Goal: Information Seeking & Learning: Find specific fact

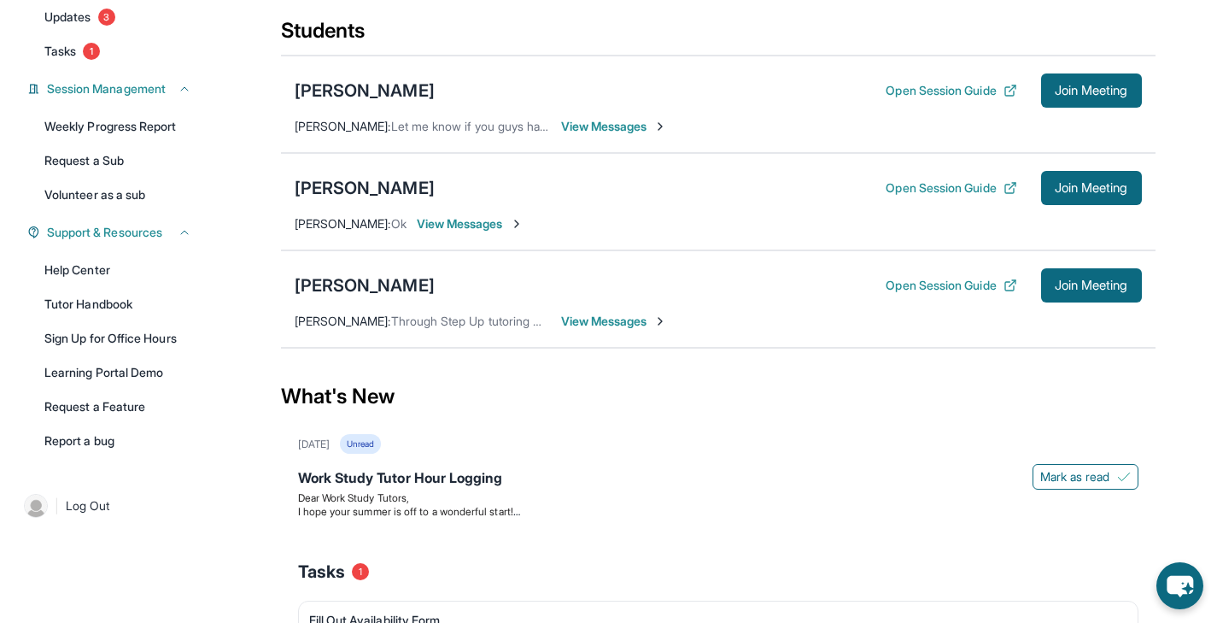
scroll to position [170, 0]
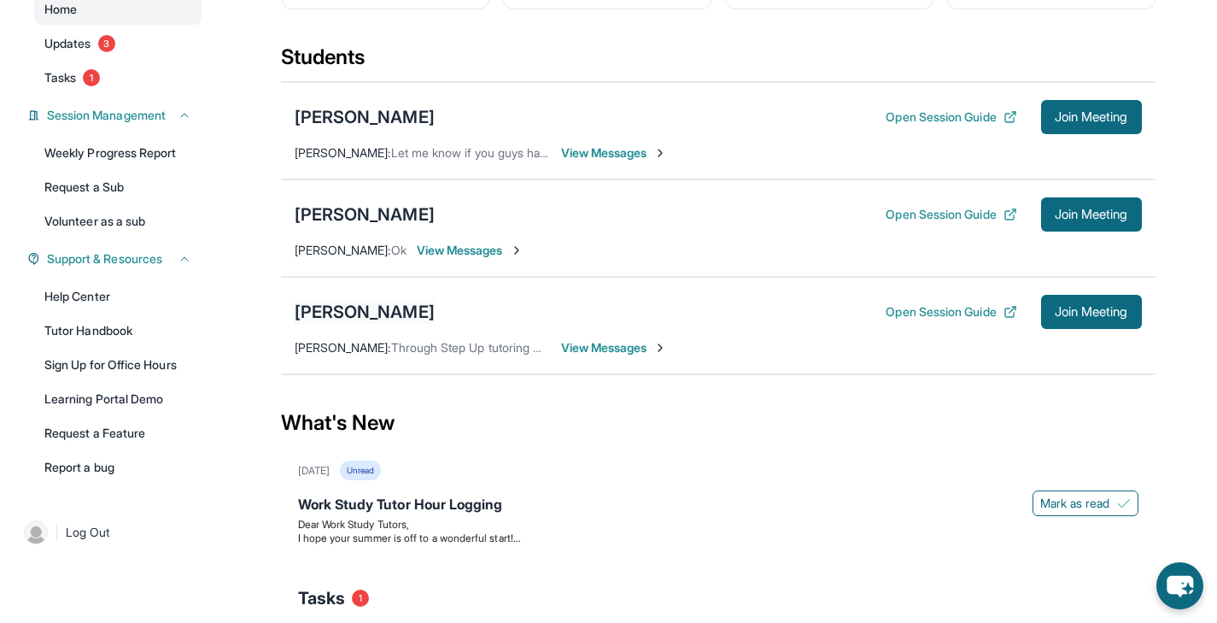
click at [355, 324] on div "[PERSON_NAME]" at bounding box center [365, 312] width 140 height 24
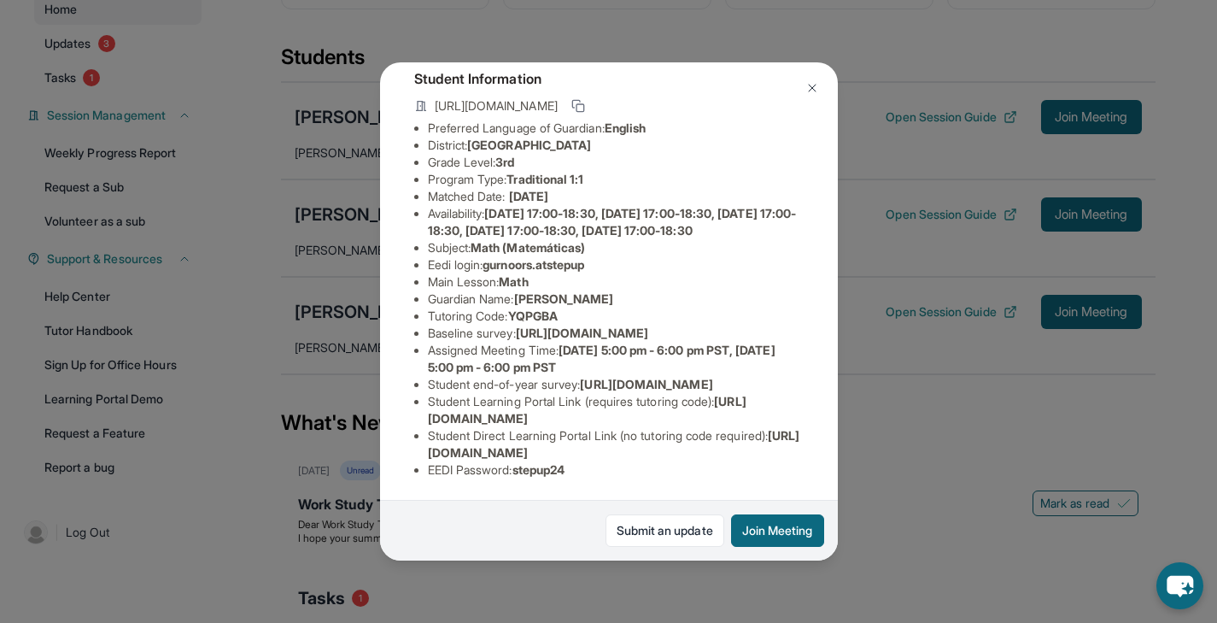
scroll to position [217, 3]
drag, startPoint x: 488, startPoint y: 180, endPoint x: 599, endPoint y: 180, distance: 111.0
click at [599, 256] on li "Eedi login : gurnoors.atstepup" at bounding box center [616, 264] width 376 height 17
copy span "gurnoors.atstepup"
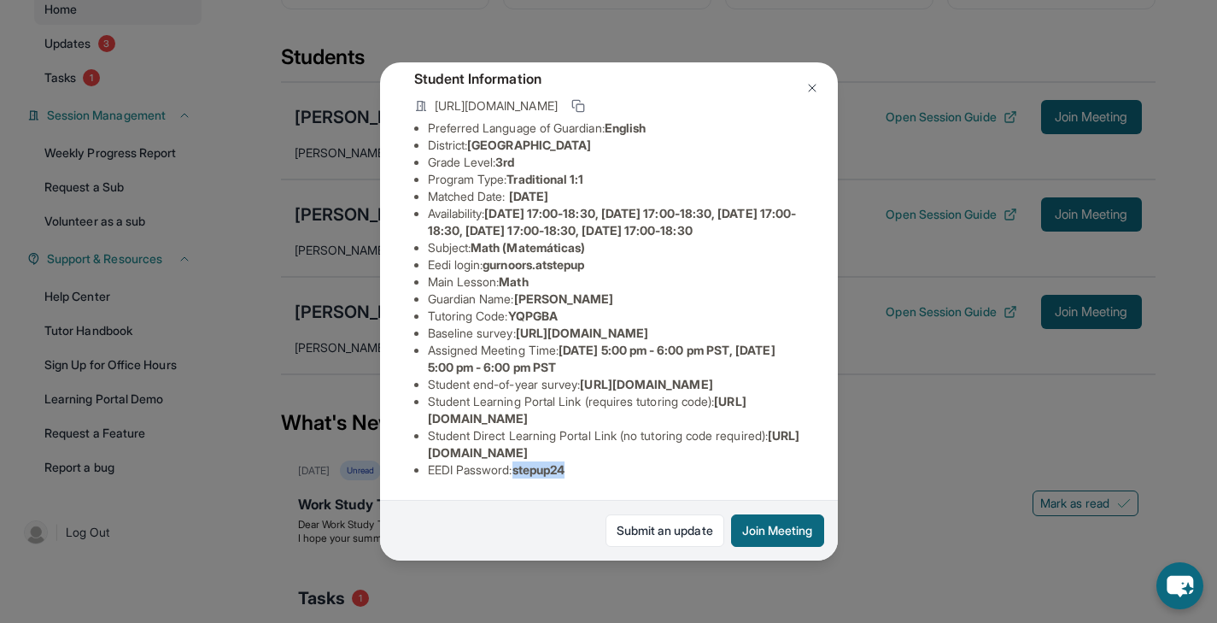
drag, startPoint x: 517, startPoint y: 458, endPoint x: 583, endPoint y: 458, distance: 66.6
click at [583, 461] on li "EEDI Password : stepup24" at bounding box center [616, 469] width 376 height 17
copy span "stepup24"
click at [813, 83] on img at bounding box center [812, 88] width 14 height 14
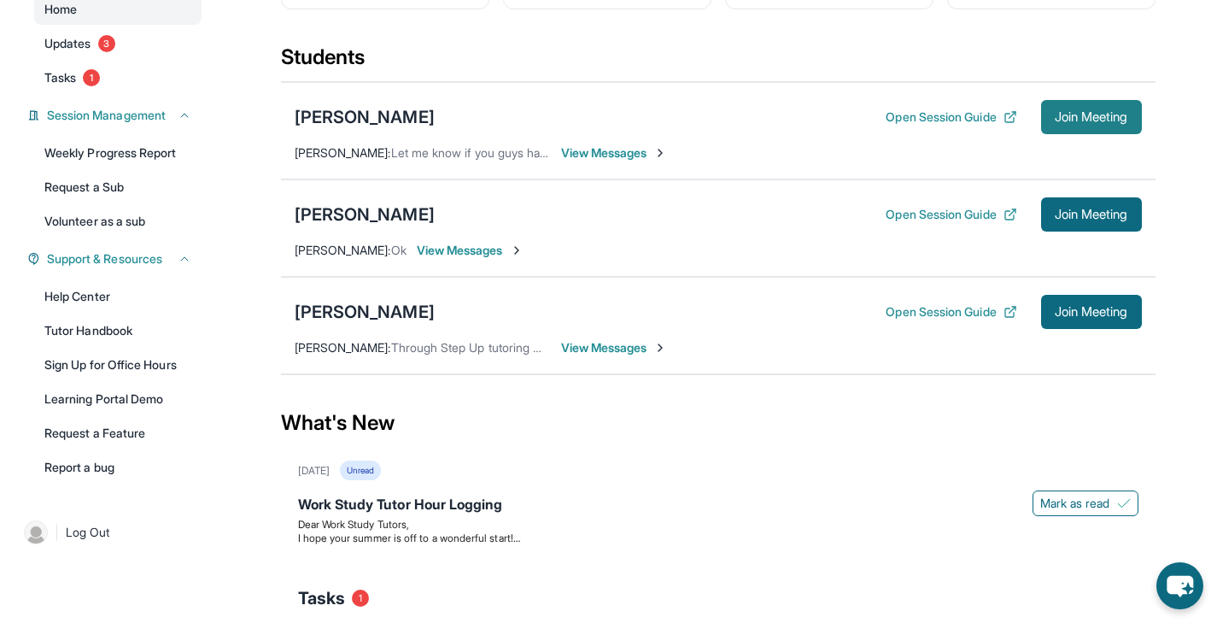
click at [1073, 122] on span "Join Meeting" at bounding box center [1091, 117] width 73 height 10
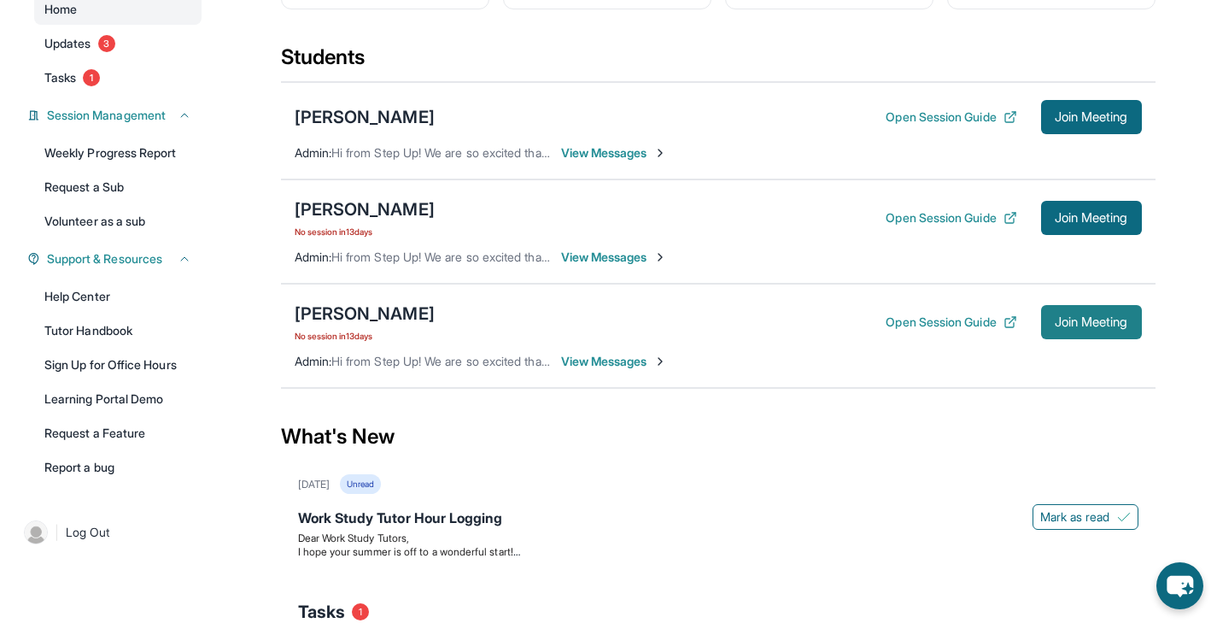
click at [1061, 327] on span "Join Meeting" at bounding box center [1091, 322] width 73 height 10
click at [1106, 235] on button "Join Meeting" at bounding box center [1091, 218] width 101 height 34
click at [389, 323] on div "[PERSON_NAME]" at bounding box center [365, 313] width 140 height 24
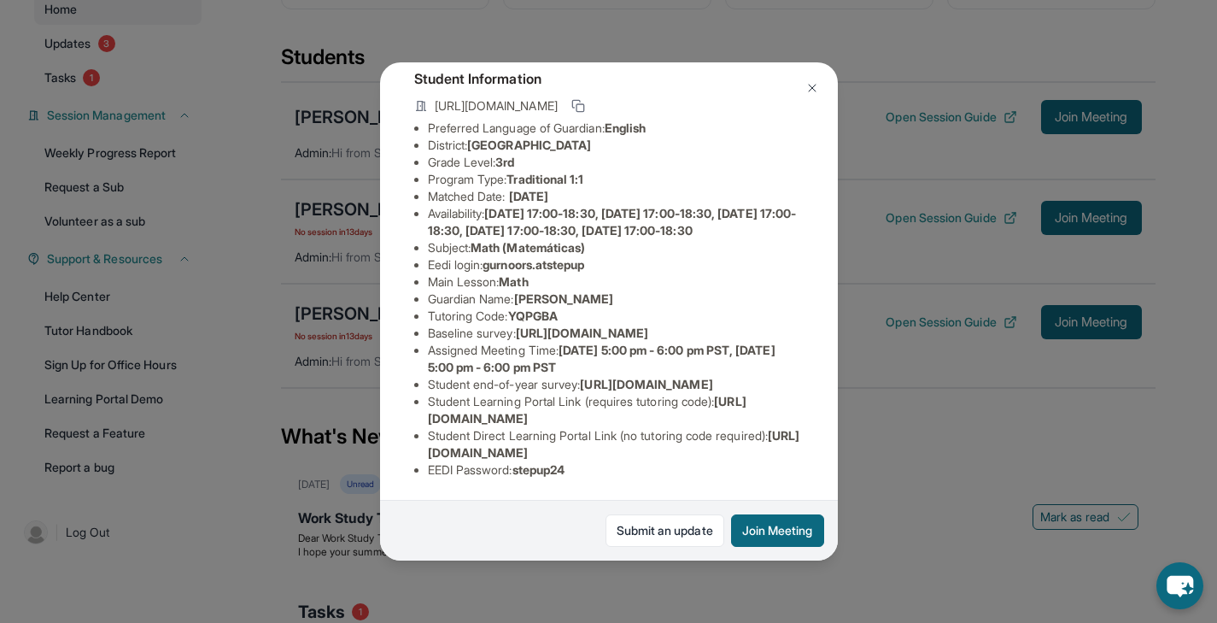
scroll to position [183, 627]
drag, startPoint x: 428, startPoint y: 297, endPoint x: 843, endPoint y: 331, distance: 416.5
click at [843, 331] on div "[PERSON_NAME] Guardian: [PERSON_NAME] Student Information [URL][DOMAIN_NAME] Pr…" at bounding box center [608, 311] width 1217 height 623
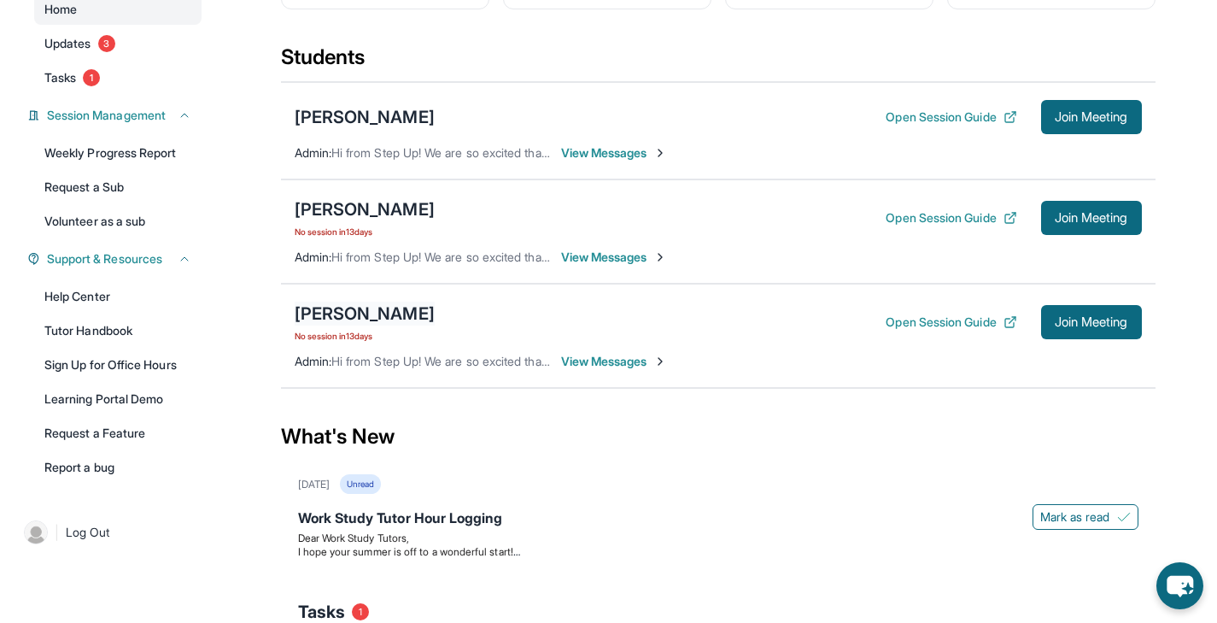
click at [377, 323] on div "[PERSON_NAME]" at bounding box center [365, 313] width 140 height 24
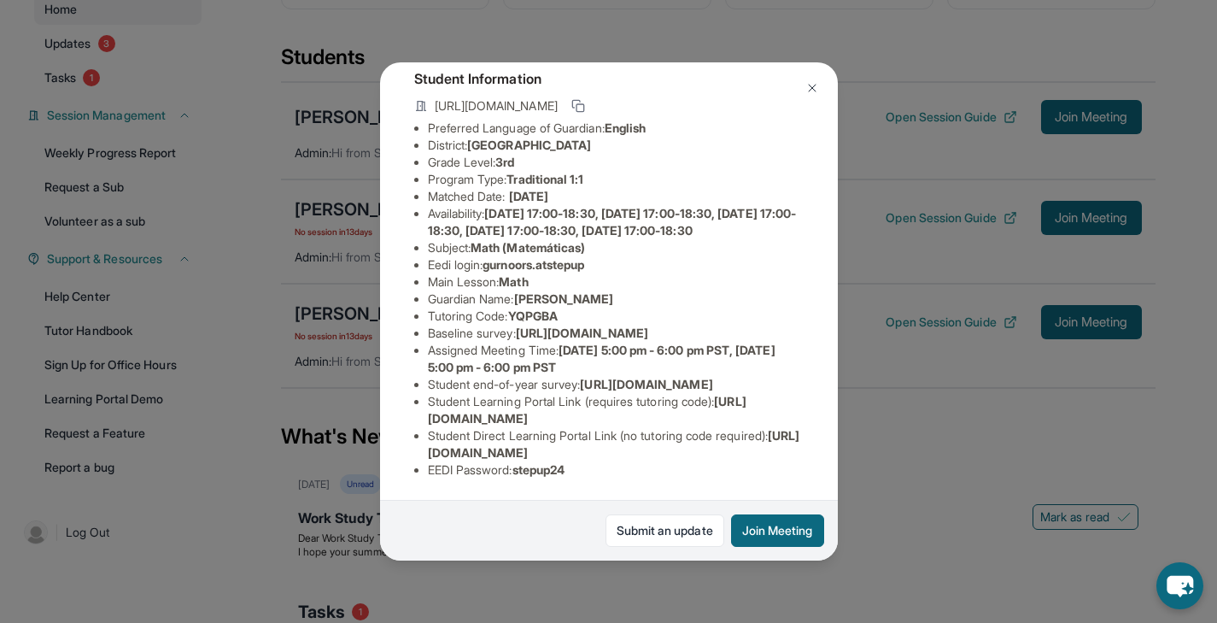
scroll to position [214, 627]
drag, startPoint x: 426, startPoint y: 267, endPoint x: 840, endPoint y: 304, distance: 415.8
click at [840, 304] on div "[PERSON_NAME] Guardian: [PERSON_NAME] Student Information [URL][DOMAIN_NAME] Pr…" at bounding box center [608, 311] width 1217 height 623
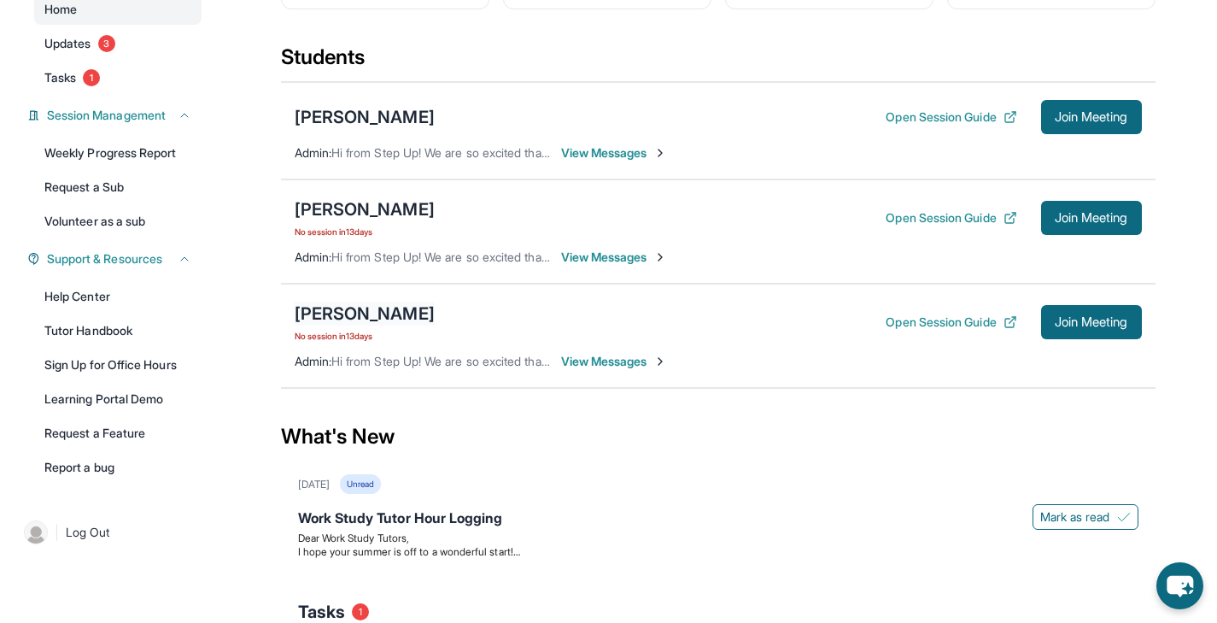
click at [342, 325] on div "[PERSON_NAME]" at bounding box center [365, 313] width 140 height 24
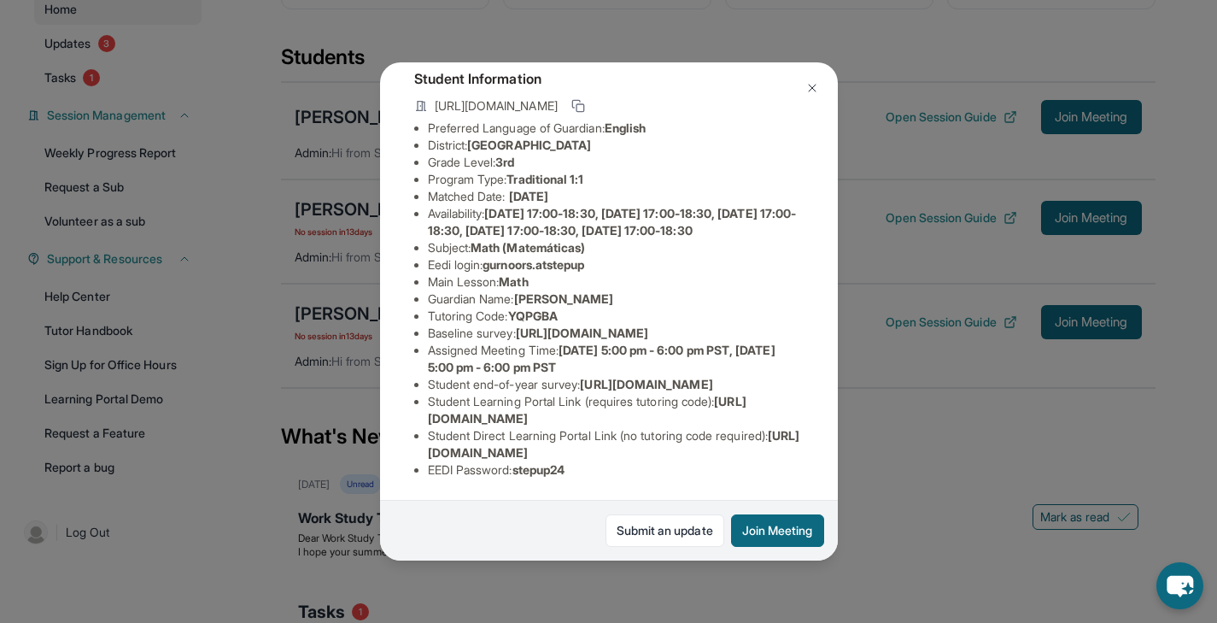
scroll to position [167, 0]
click at [426, 313] on ul "Preferred Language of Guardian: English District: [GEOGRAPHIC_DATA] Grade Level…" at bounding box center [608, 299] width 389 height 359
copy li "Baseline survey : [URL][DOMAIN_NAME]"
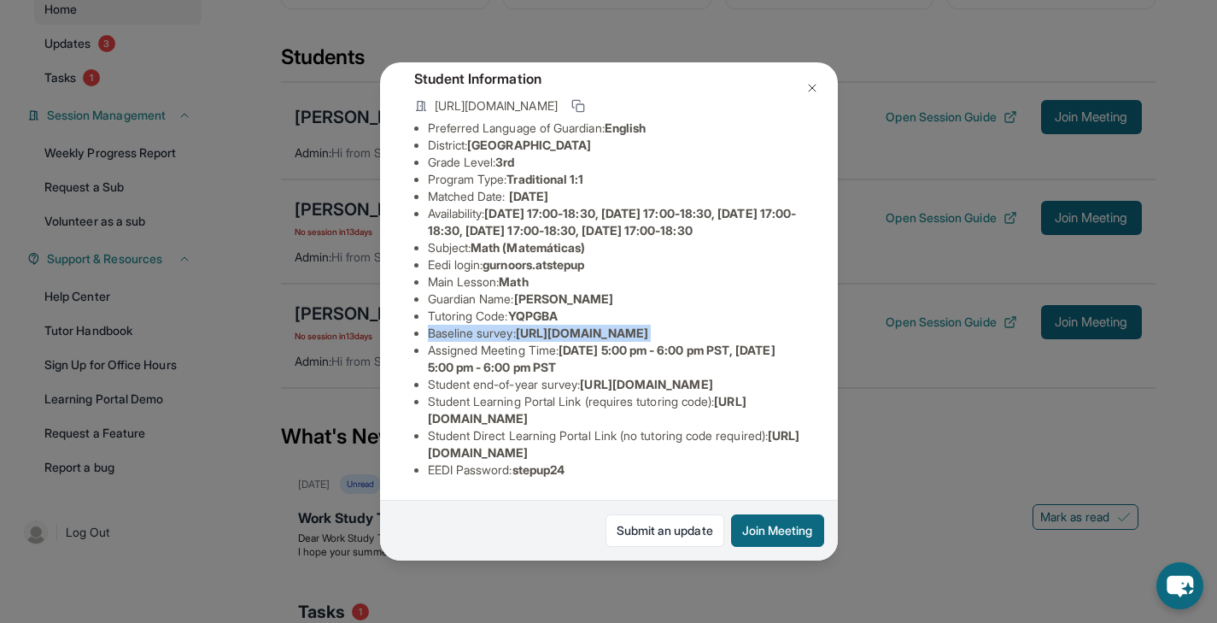
scroll to position [264, 0]
click at [508, 395] on li "Student Learning Portal Link (requires tutoring code) : [URL][DOMAIN_NAME]" at bounding box center [616, 410] width 376 height 34
drag, startPoint x: 427, startPoint y: 439, endPoint x: 800, endPoint y: 443, distance: 373.2
click at [800, 443] on div "[PERSON_NAME] Guardian: [PERSON_NAME] Student Information [URL][DOMAIN_NAME] Pr…" at bounding box center [609, 311] width 458 height 498
copy span "[URL][DOMAIN_NAME]"
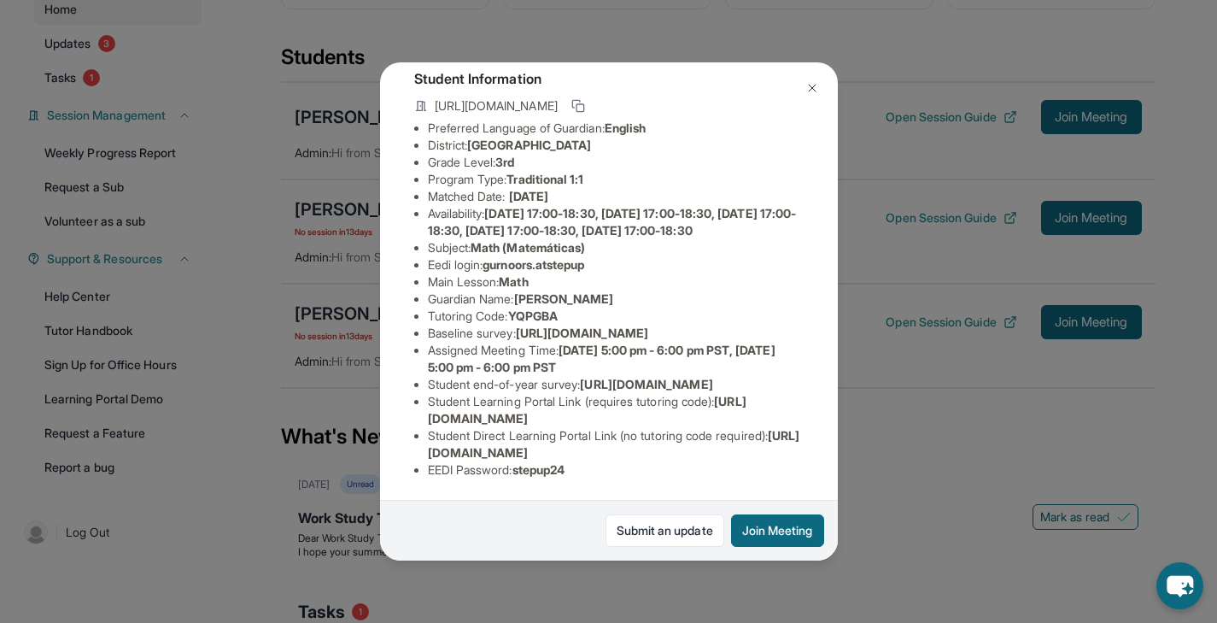
scroll to position [208, 0]
click at [484, 325] on li "Baseline survey : [URL][DOMAIN_NAME]" at bounding box center [616, 333] width 376 height 17
click at [518, 325] on li "Baseline survey : [URL][DOMAIN_NAME]" at bounding box center [616, 333] width 376 height 17
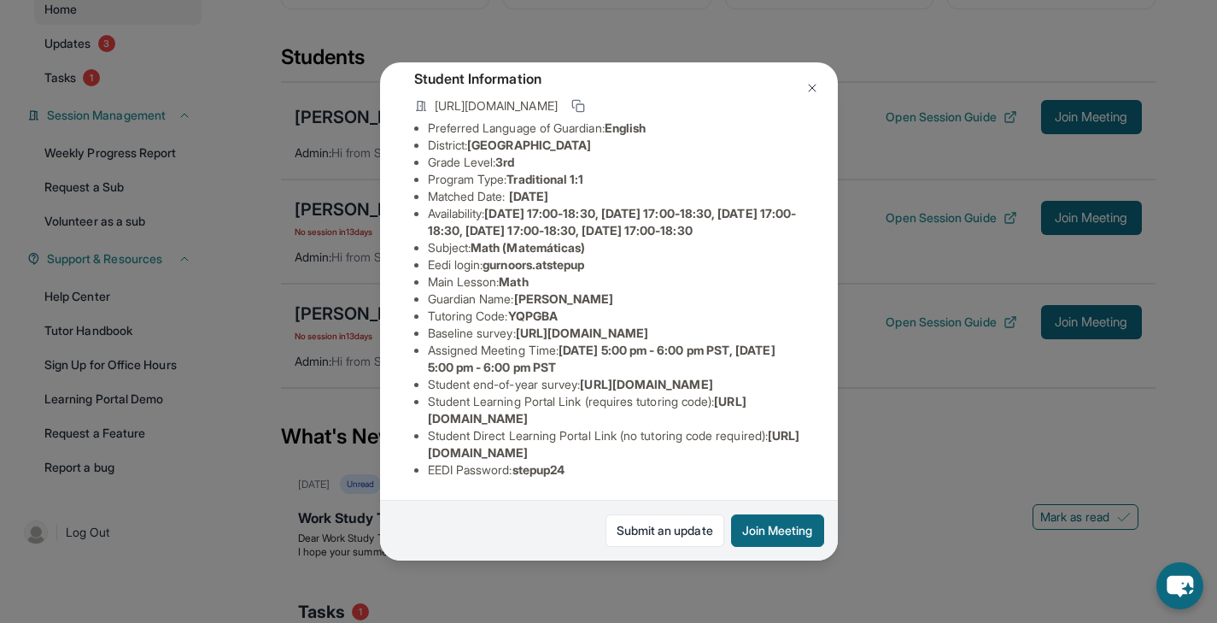
click at [516, 325] on span "[URL][DOMAIN_NAME]" at bounding box center [582, 332] width 132 height 15
copy li "Baseline survey : [URL][DOMAIN_NAME]"
